Goal: Find specific page/section: Find specific page/section

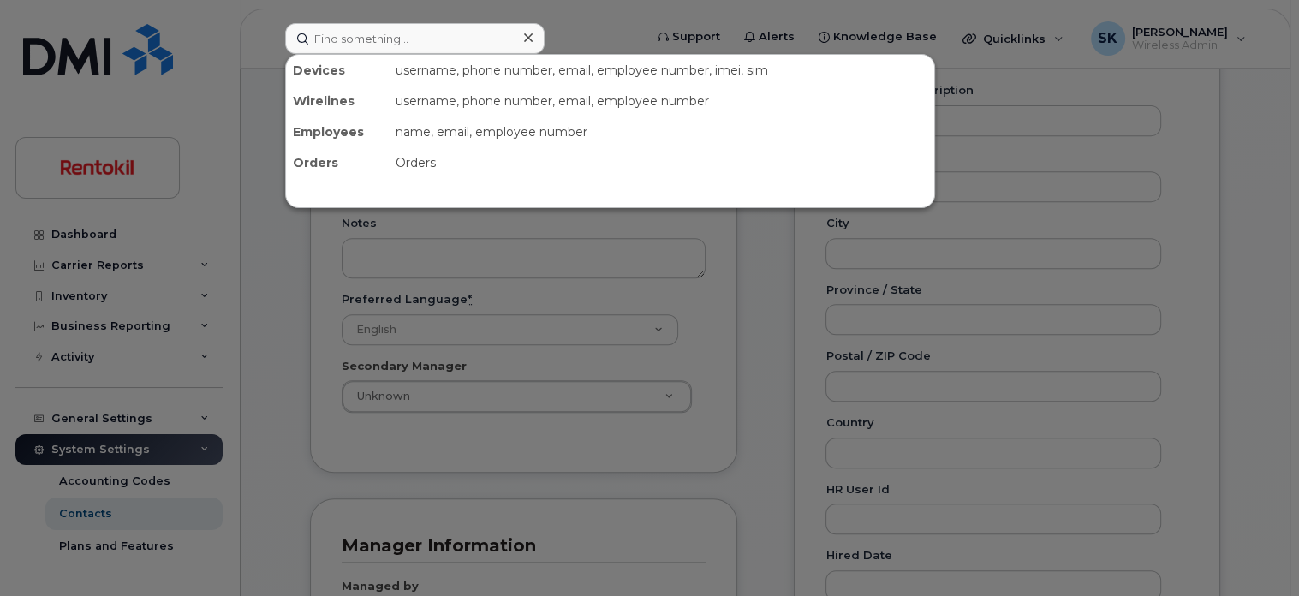
scroll to position [51, 0]
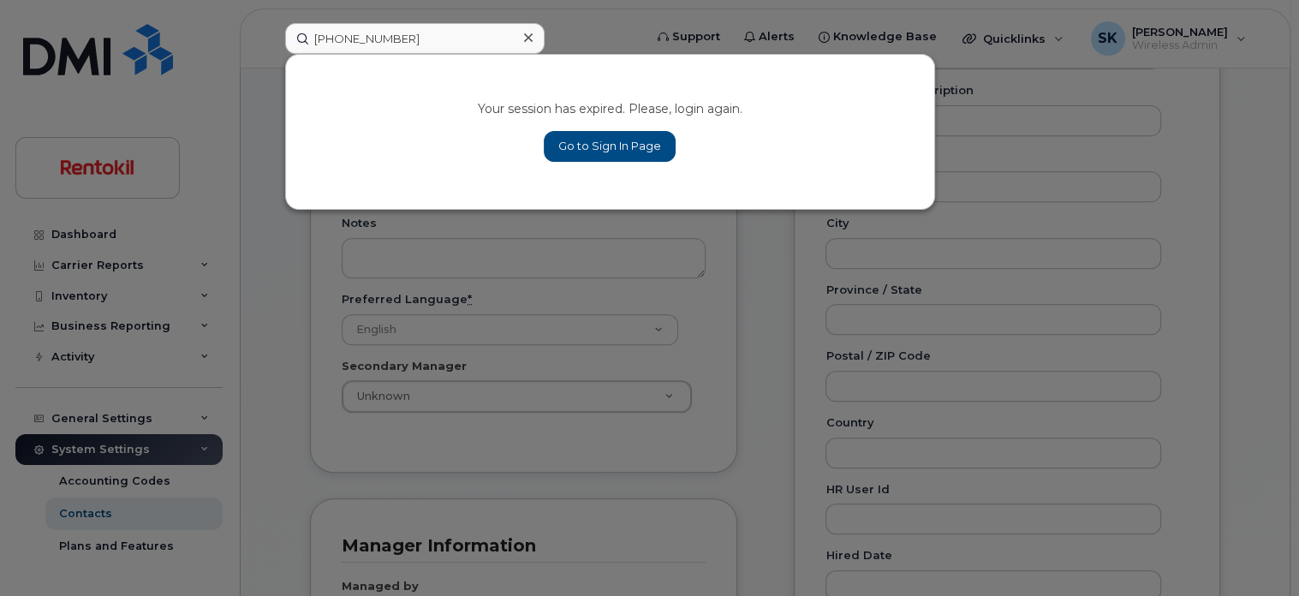
type input "[PHONE_NUMBER]"
click at [576, 150] on link "Go to Sign In Page" at bounding box center [610, 146] width 132 height 31
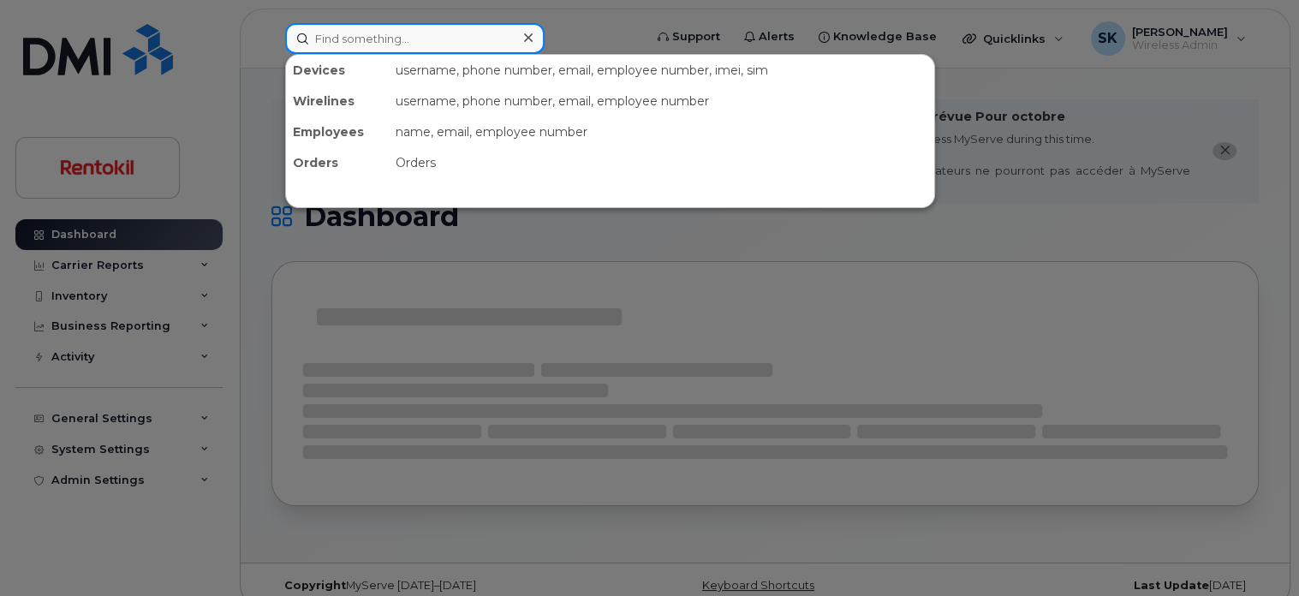
click at [344, 39] on input at bounding box center [414, 38] width 259 height 31
paste input "(770) 695-4055"
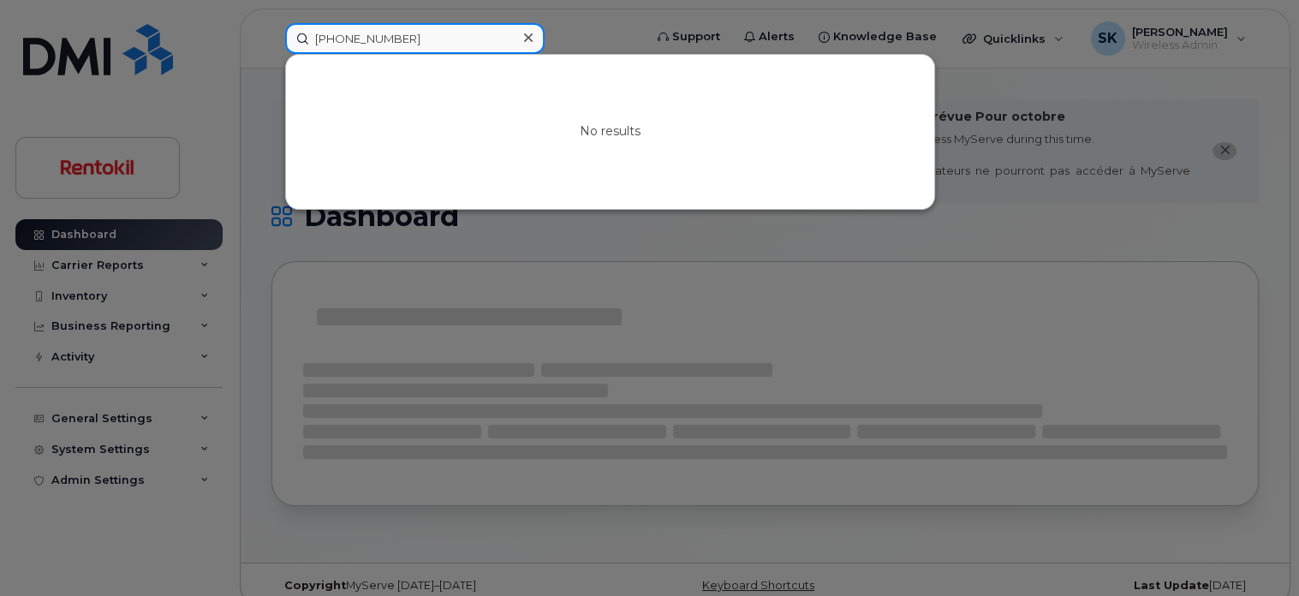
click at [319, 40] on input "[PHONE_NUMBER]" at bounding box center [414, 38] width 259 height 31
click at [337, 40] on input "770) 695-4055" at bounding box center [414, 38] width 259 height 31
click at [361, 40] on input "770695-4055" at bounding box center [414, 38] width 259 height 31
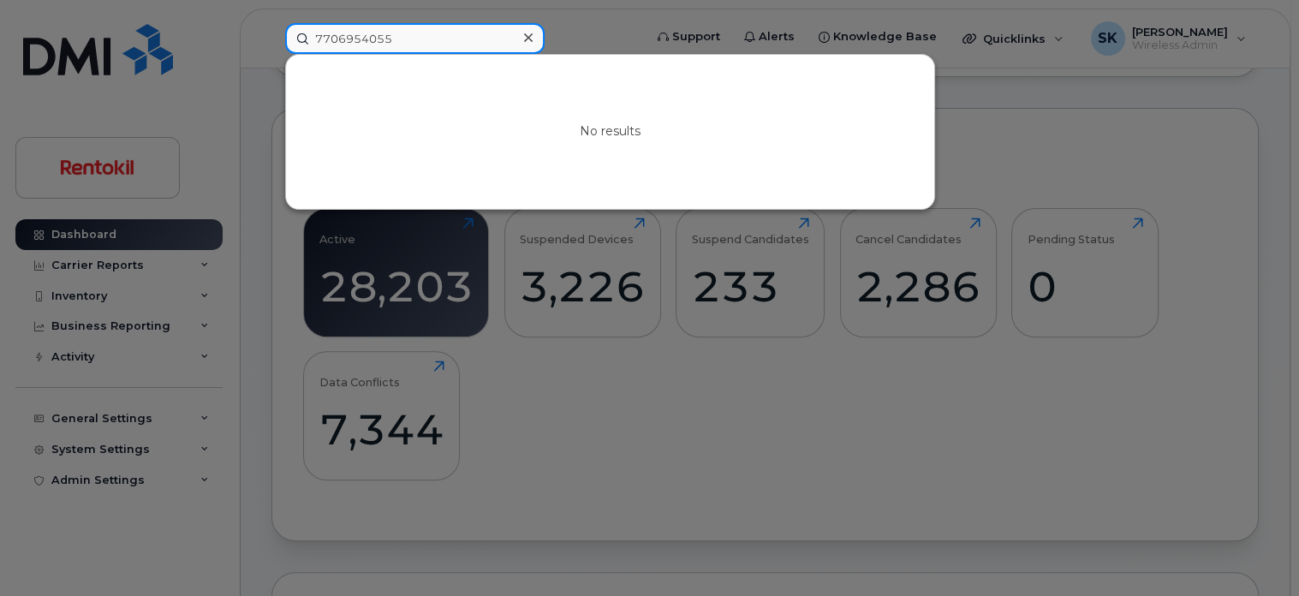
scroll to position [428, 0]
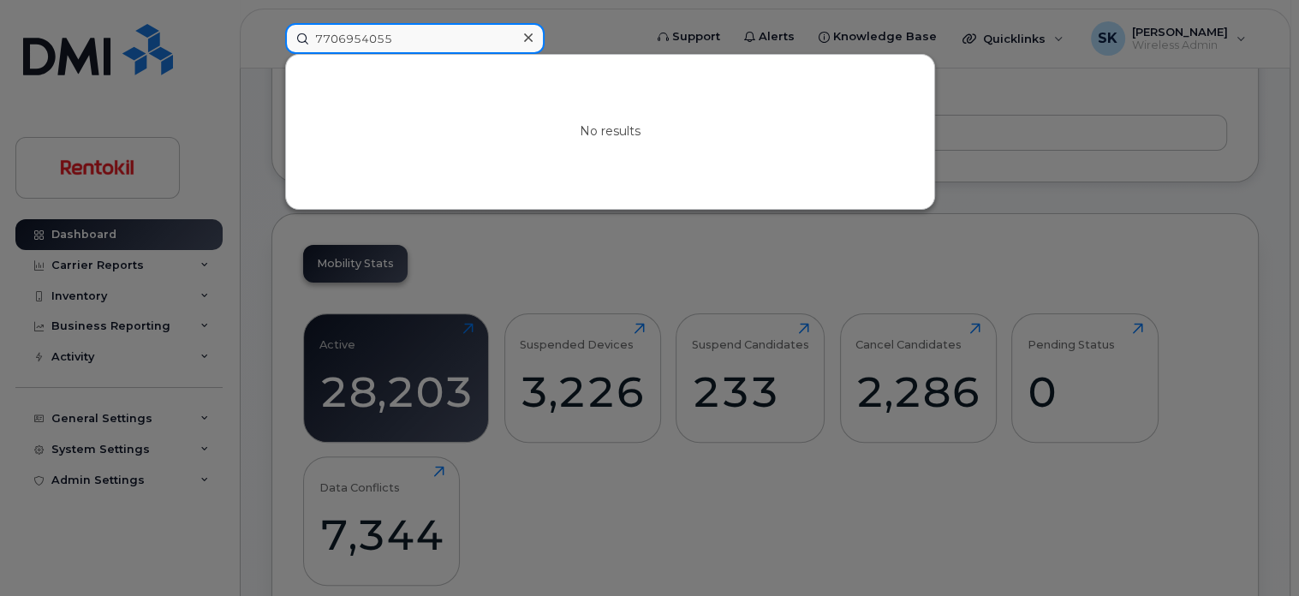
click at [413, 33] on input "7706954055" at bounding box center [414, 38] width 259 height 31
click at [343, 45] on input "7706954055" at bounding box center [414, 38] width 259 height 31
paste input "357612110406817"
drag, startPoint x: 470, startPoint y: 33, endPoint x: 224, endPoint y: 33, distance: 246.6
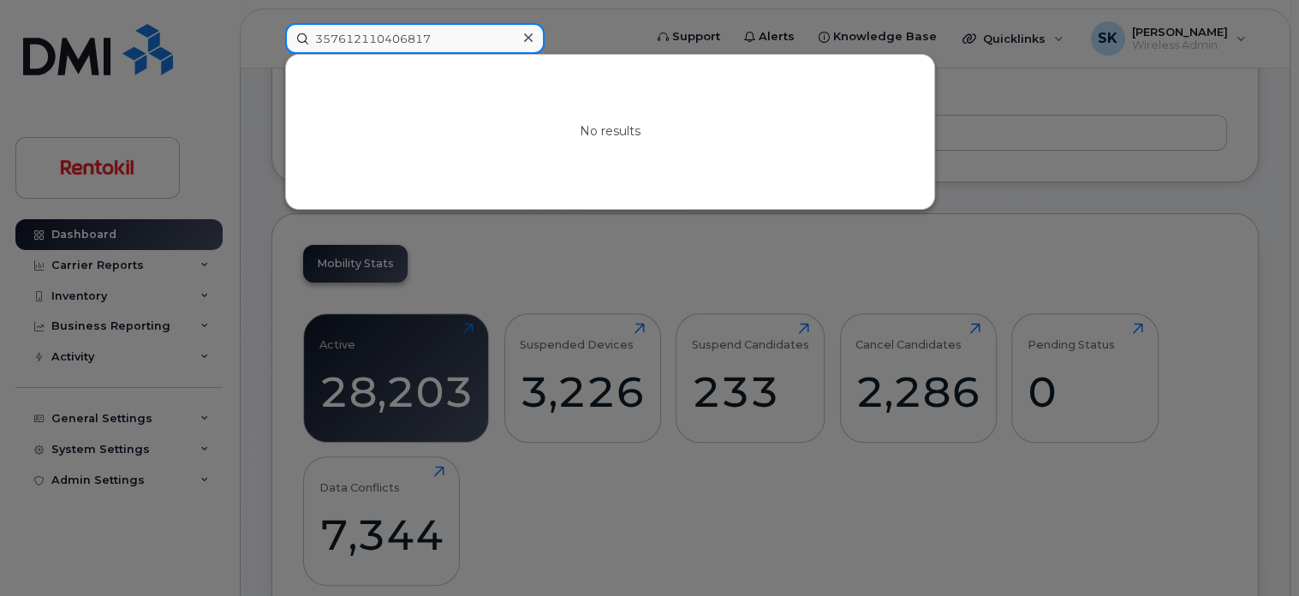
click at [271, 33] on div "357612110406817 No results" at bounding box center [458, 38] width 374 height 31
paste input "Kenneth Andrews"
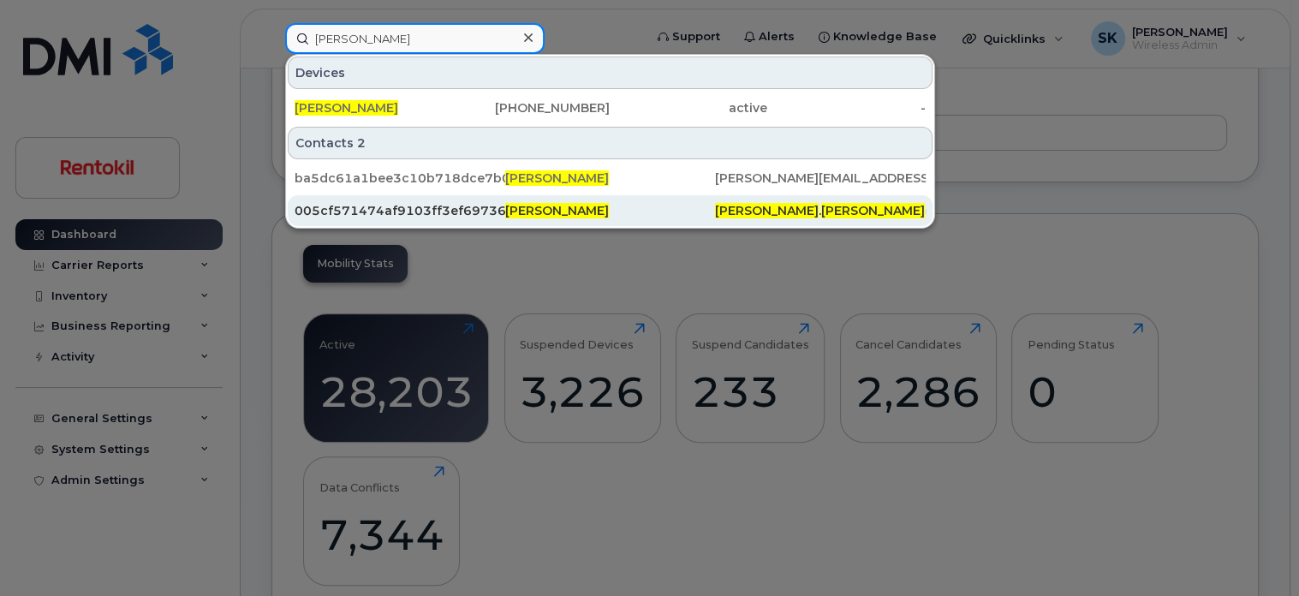
type input "Kenneth Andrews"
click at [334, 209] on div "005cf571474af9103ff3ef69736d434d" at bounding box center [400, 210] width 211 height 17
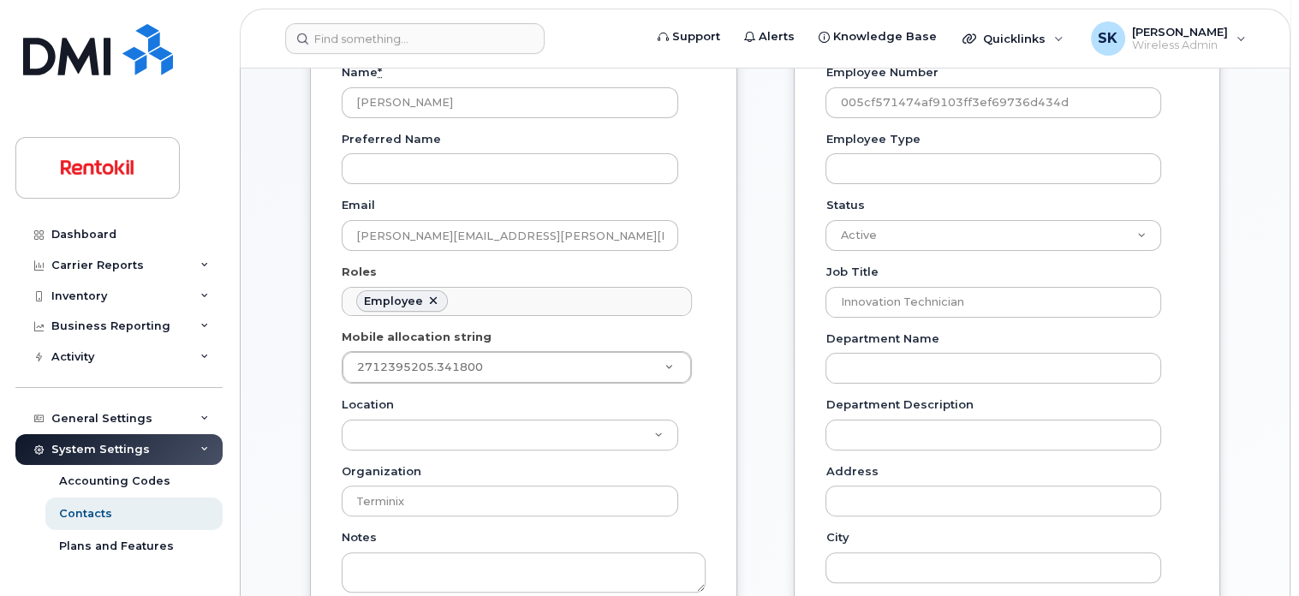
scroll to position [428, 0]
